Goal: Information Seeking & Learning: Find specific fact

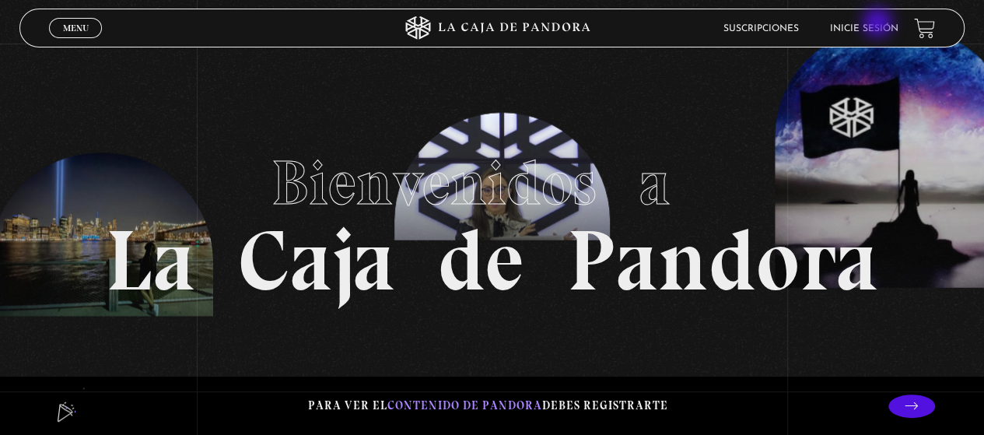
click at [879, 24] on link "Inicie sesión" at bounding box center [864, 28] width 68 height 9
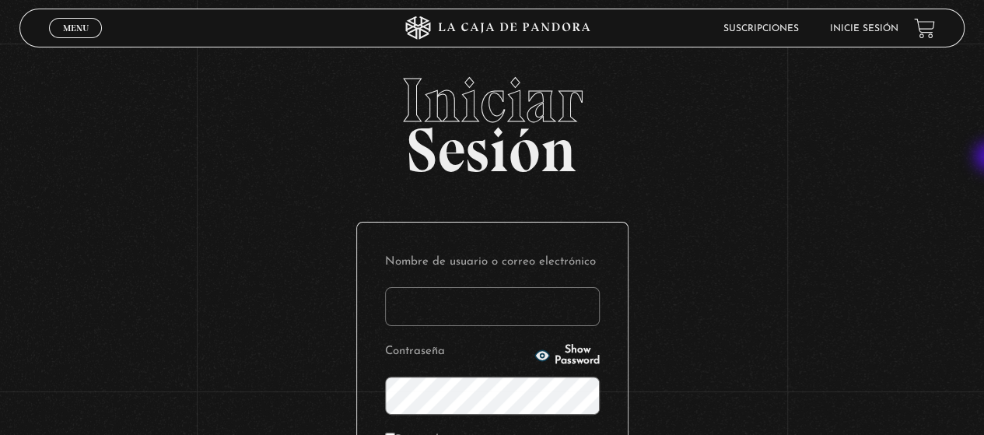
type input "gabrielarodri25@gmail.com"
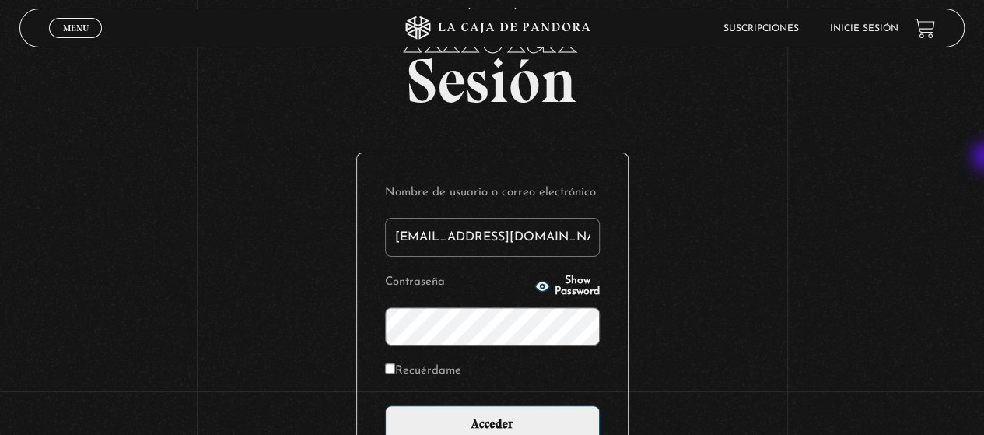
scroll to position [166, 0]
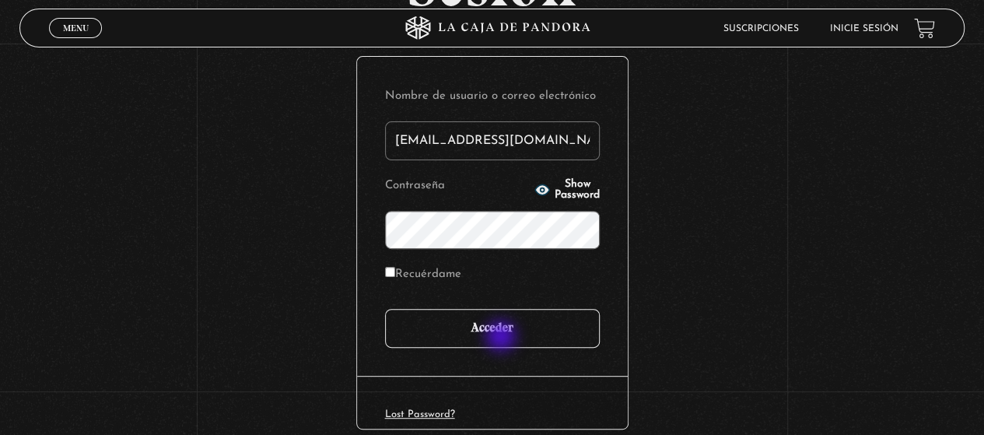
click at [503, 338] on input "Acceder" at bounding box center [492, 328] width 215 height 39
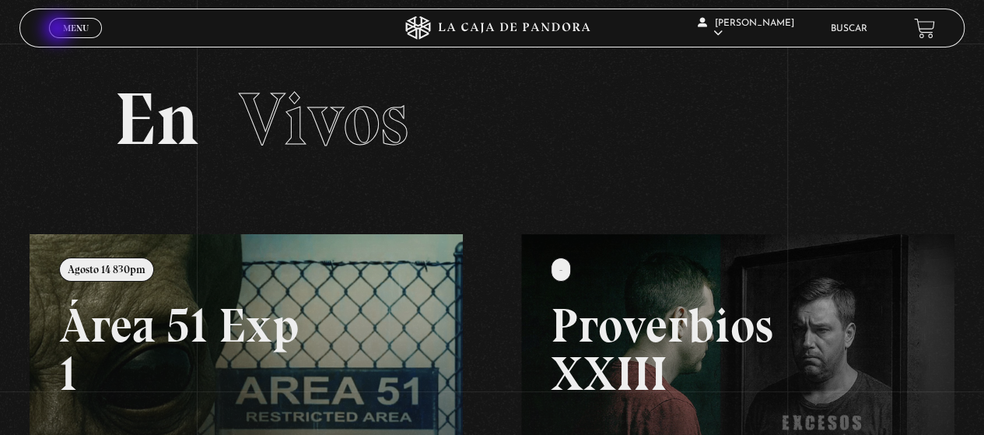
click at [59, 30] on link "Menu Cerrar" at bounding box center [75, 28] width 53 height 20
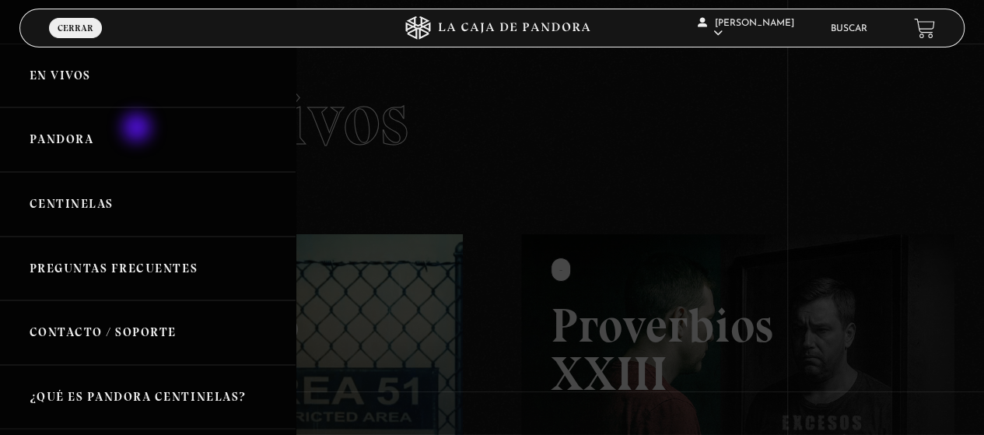
click at [138, 129] on link "Pandora" at bounding box center [148, 139] width 296 height 65
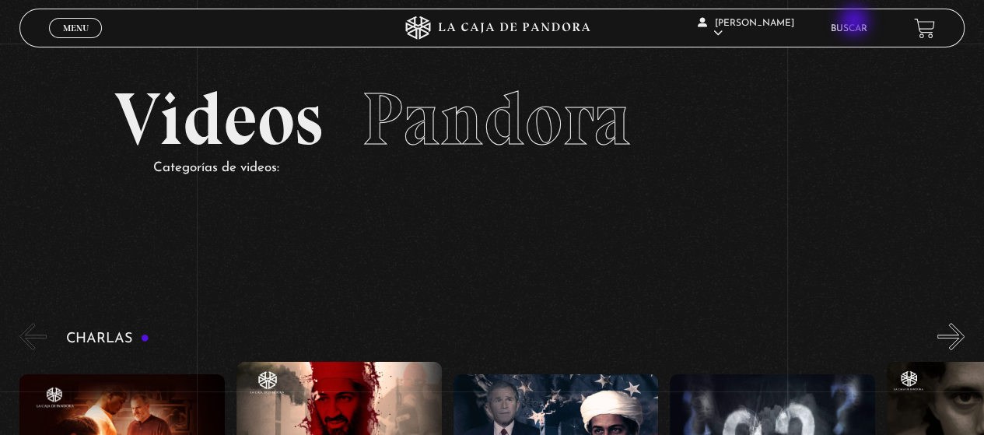
click at [856, 23] on li "Buscar" at bounding box center [849, 28] width 37 height 24
click at [864, 29] on link "Buscar" at bounding box center [849, 28] width 37 height 9
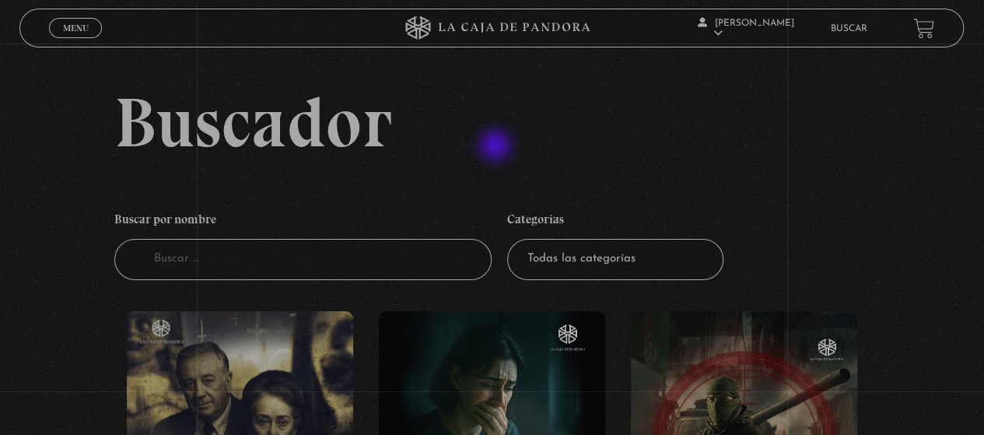
click at [497, 147] on h2 "Buscador" at bounding box center [539, 122] width 850 height 70
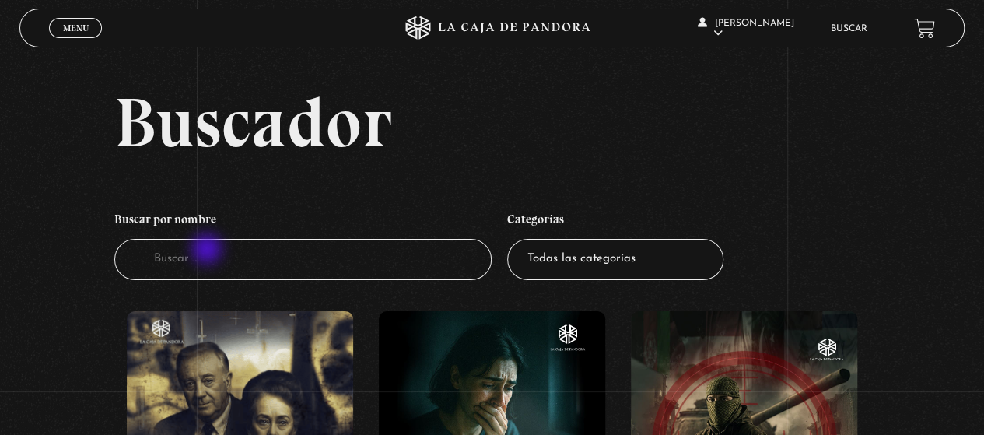
click at [209, 251] on input "Buscador" at bounding box center [303, 259] width 378 height 41
type input "el exorsismo del papa"
click at [192, 257] on input "el exorsismo del papa" at bounding box center [303, 259] width 378 height 41
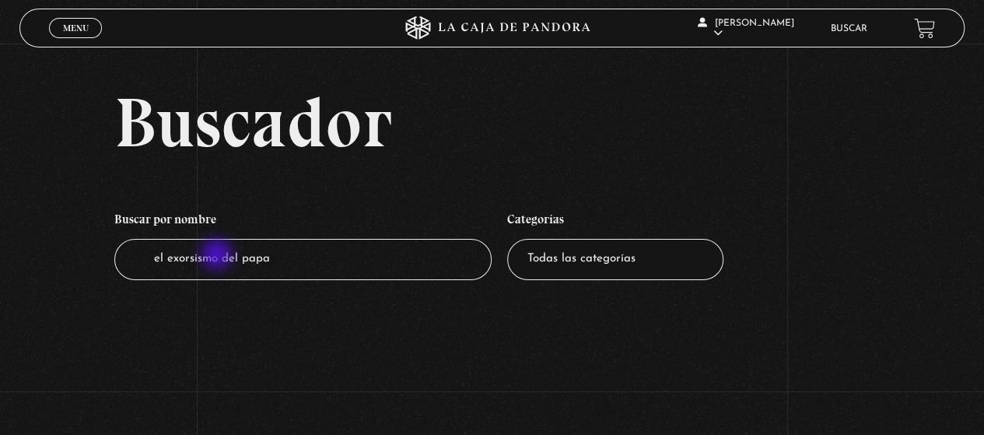
click at [219, 256] on input "el exorsismo del papa" at bounding box center [303, 259] width 378 height 41
type input "del papa"
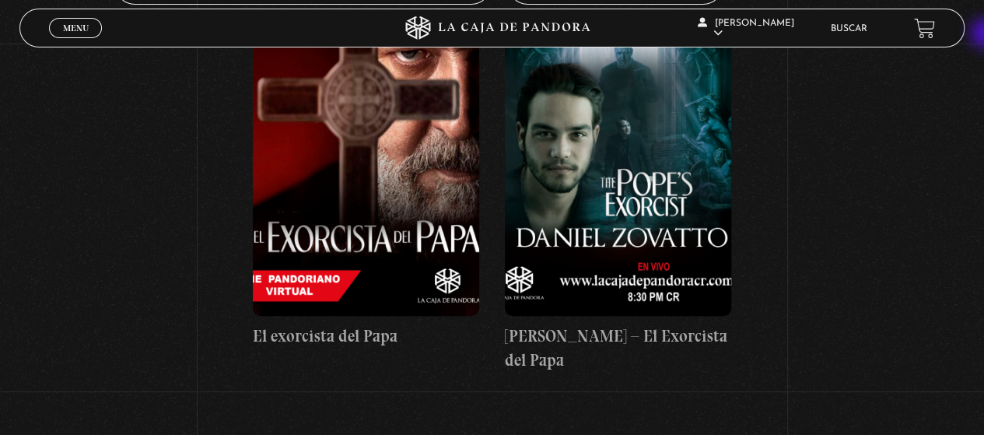
scroll to position [276, 0]
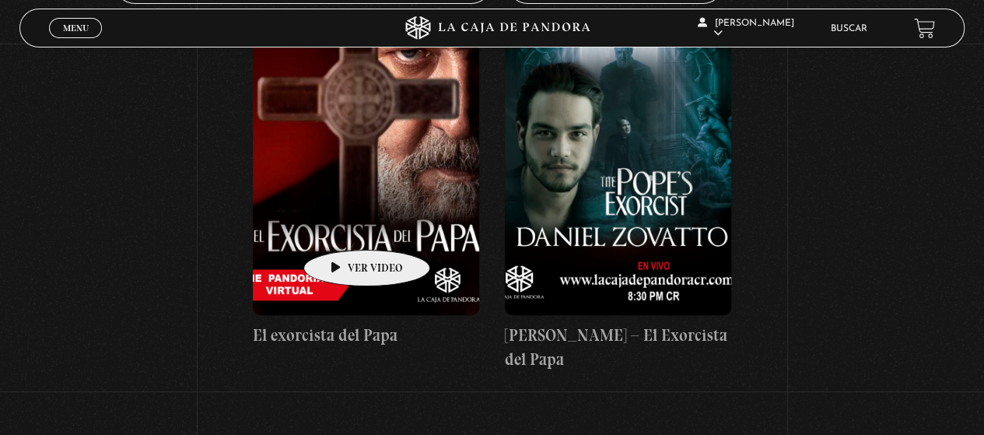
click at [342, 226] on figure at bounding box center [366, 175] width 226 height 280
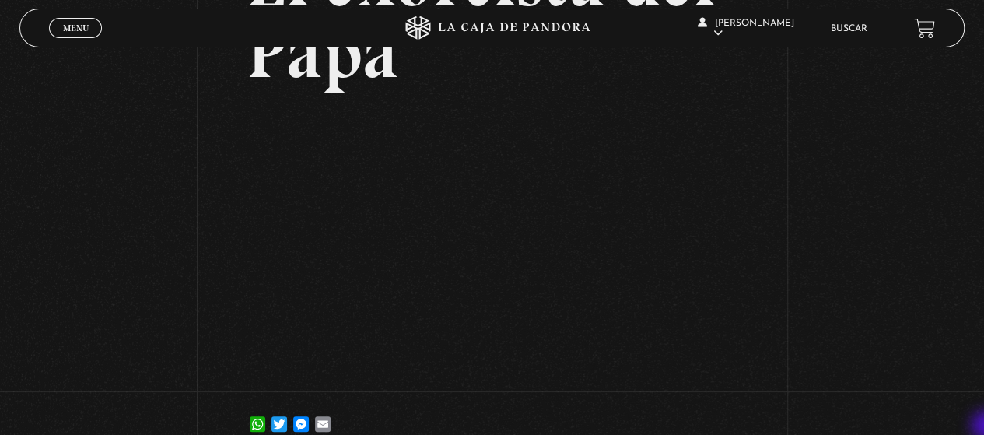
scroll to position [187, 0]
